Goal: Information Seeking & Learning: Learn about a topic

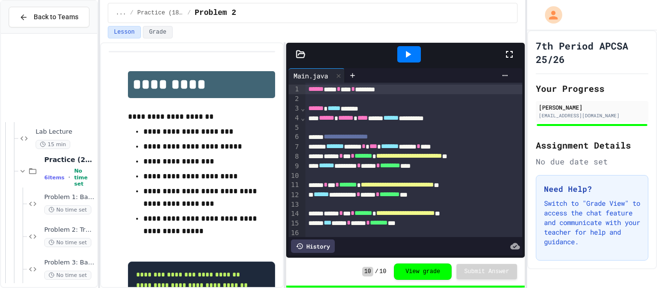
scroll to position [747, 0]
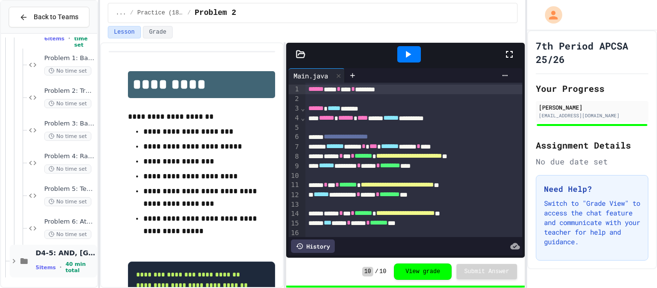
click at [53, 253] on span "D4-5: AND, [GEOGRAPHIC_DATA], NOT" at bounding box center [66, 253] width 60 height 9
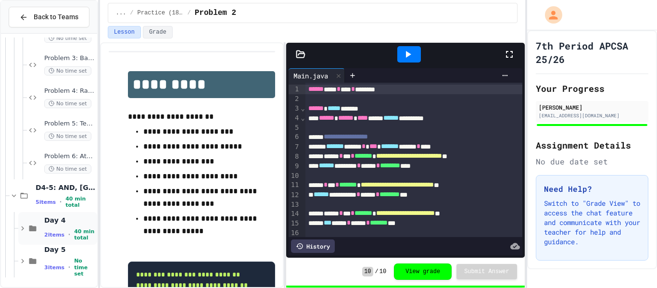
click at [55, 232] on span "2 items" at bounding box center [54, 235] width 20 height 6
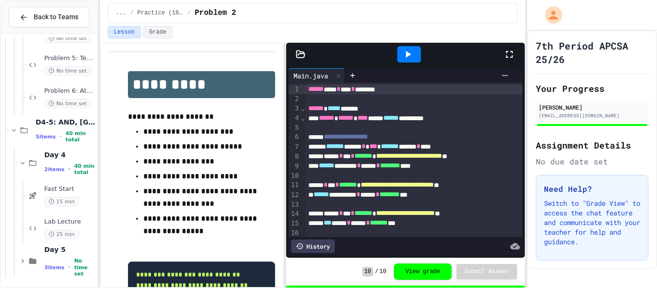
click at [55, 230] on span "25 min" at bounding box center [61, 234] width 35 height 9
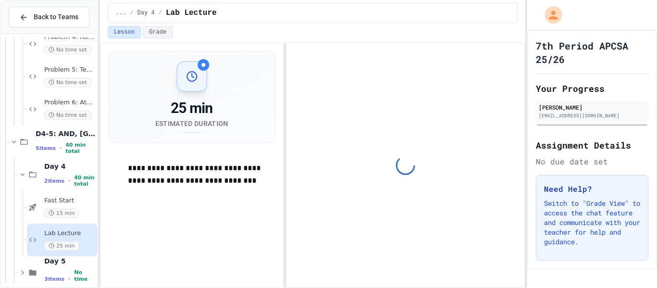
scroll to position [877, 0]
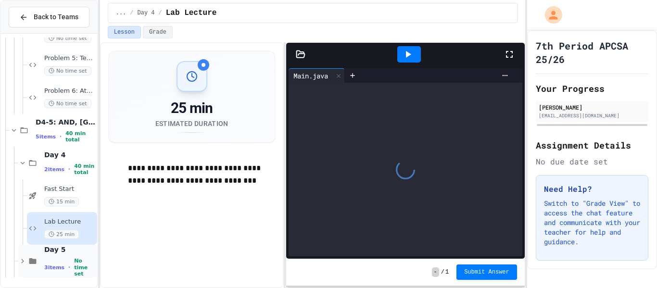
click at [81, 264] on span "No time set" at bounding box center [84, 267] width 21 height 19
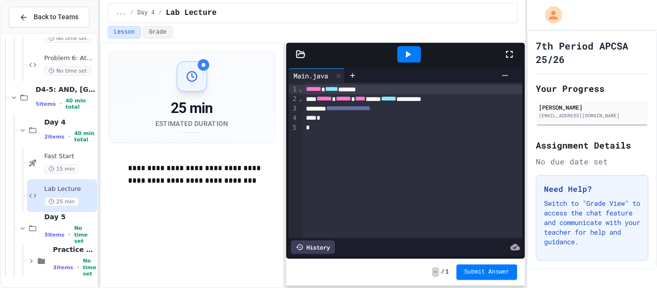
click at [83, 264] on span "No time set" at bounding box center [89, 267] width 13 height 19
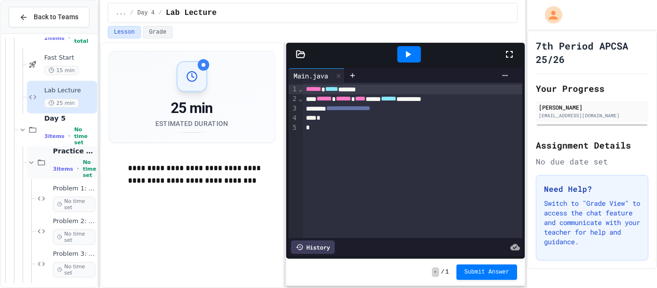
scroll to position [1005, 0]
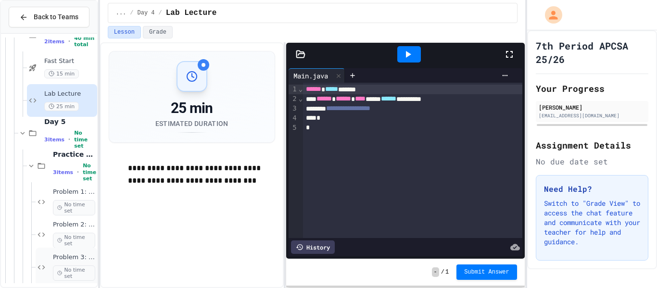
click at [60, 276] on span "No time set" at bounding box center [74, 272] width 42 height 15
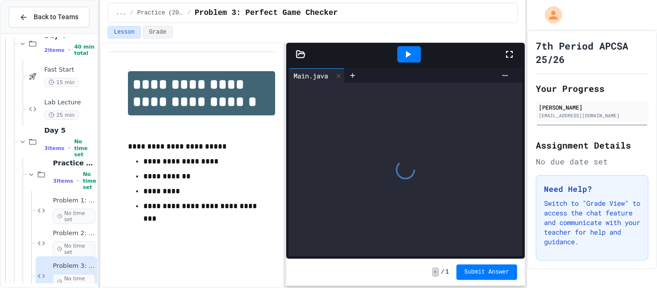
scroll to position [1009, 0]
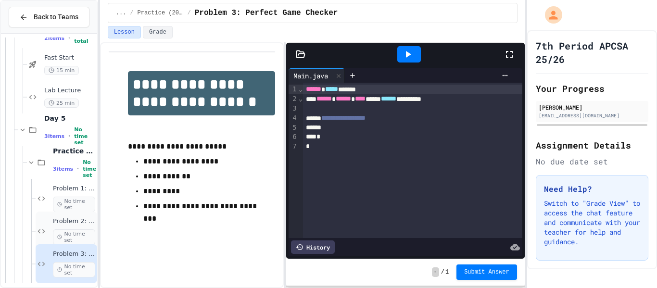
click at [69, 220] on span "Problem 2: Player Eligibility" at bounding box center [74, 221] width 42 height 8
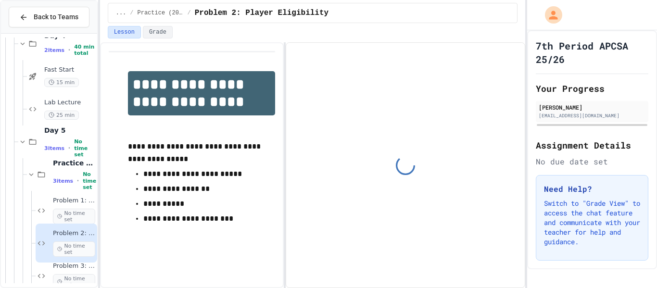
scroll to position [1009, 0]
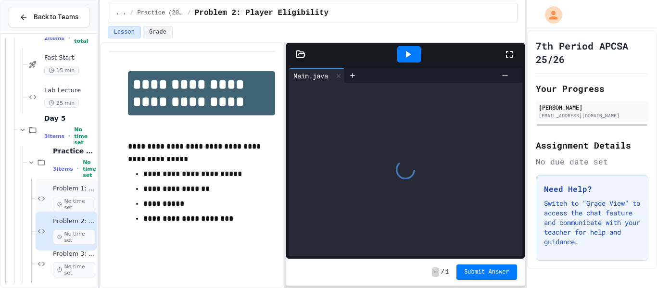
click at [62, 191] on span "Problem 1: Game Day Checker" at bounding box center [74, 189] width 42 height 8
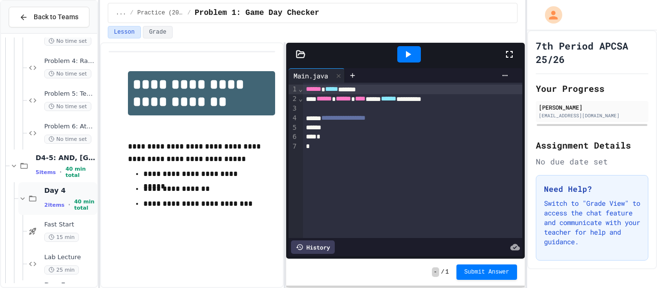
scroll to position [824, 0]
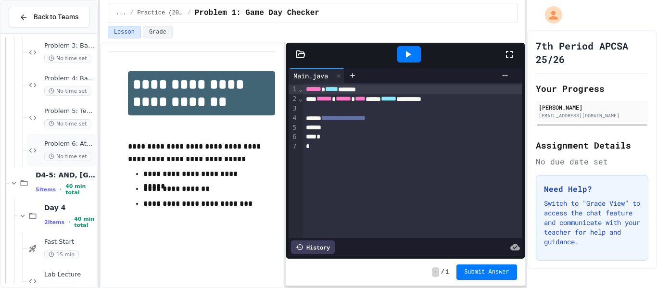
click at [59, 143] on span "Problem 6: Athletic Achievement Tracker" at bounding box center [69, 144] width 51 height 8
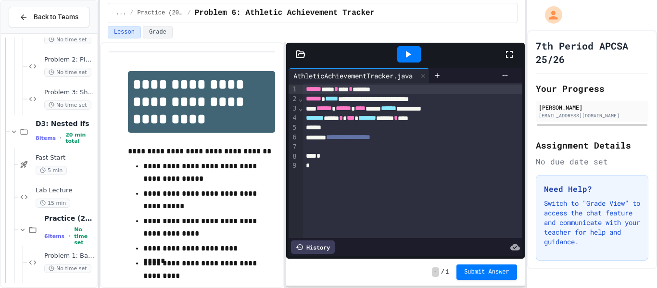
scroll to position [529, 0]
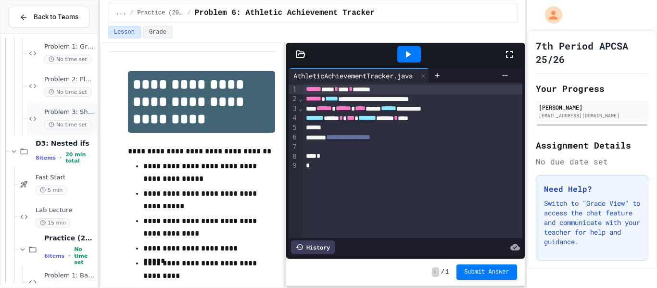
click at [54, 129] on span "No time set" at bounding box center [67, 124] width 47 height 9
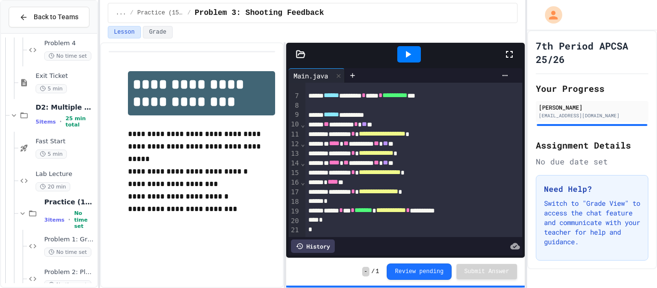
scroll to position [341, 0]
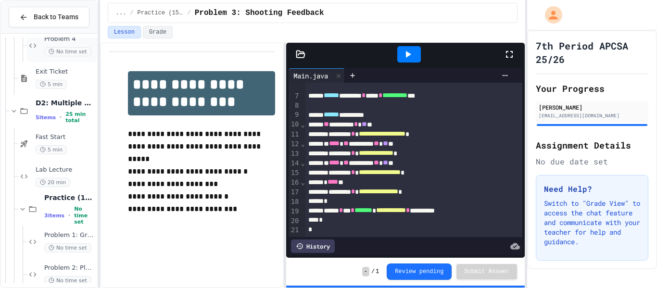
click at [60, 60] on div "Problem 4 No time set" at bounding box center [62, 45] width 70 height 33
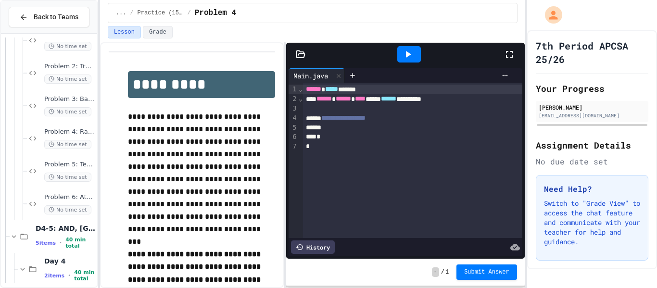
scroll to position [789, 0]
